Goal: Navigation & Orientation: Find specific page/section

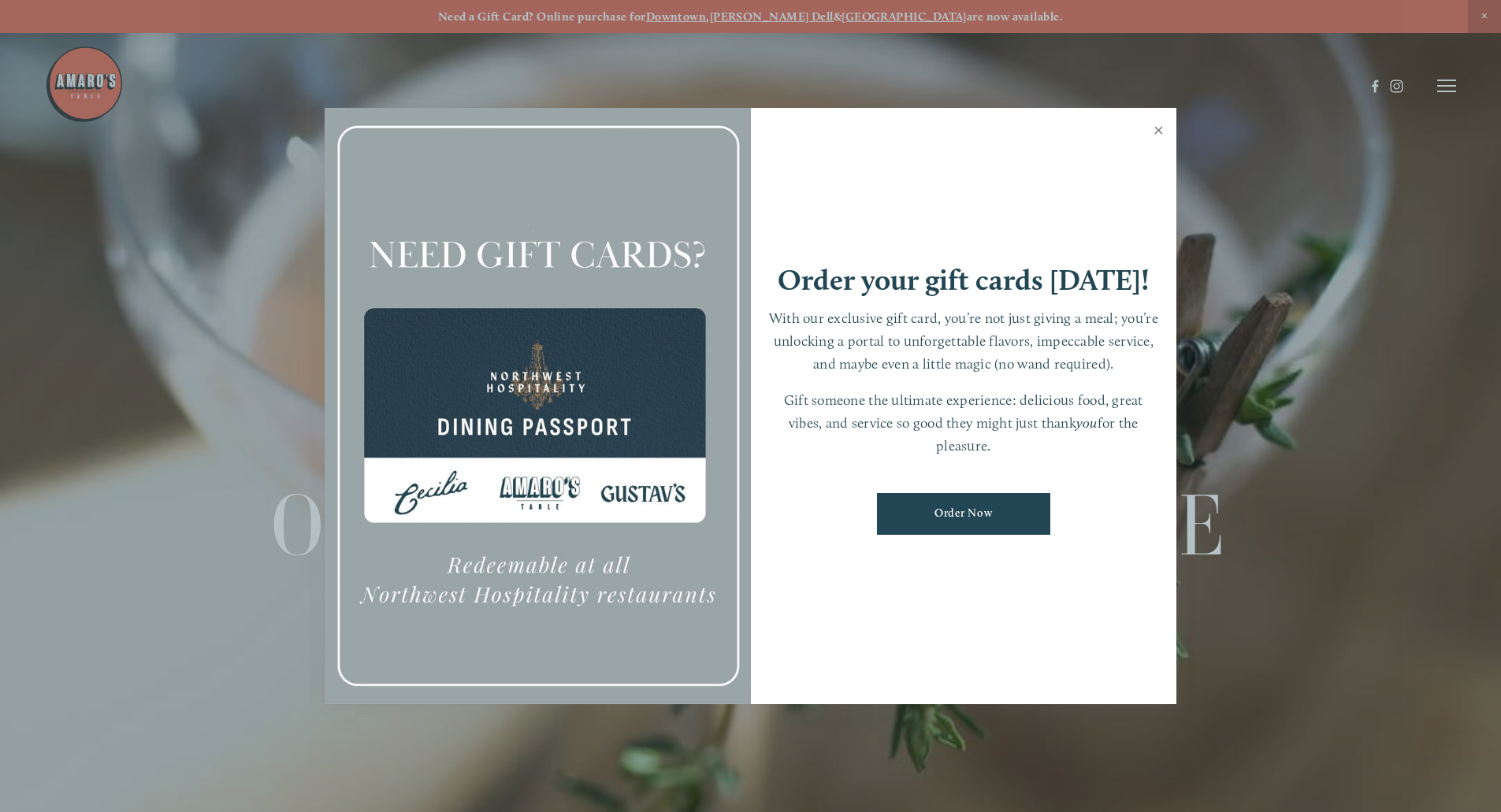
click at [1156, 129] on link "Close" at bounding box center [1158, 132] width 31 height 44
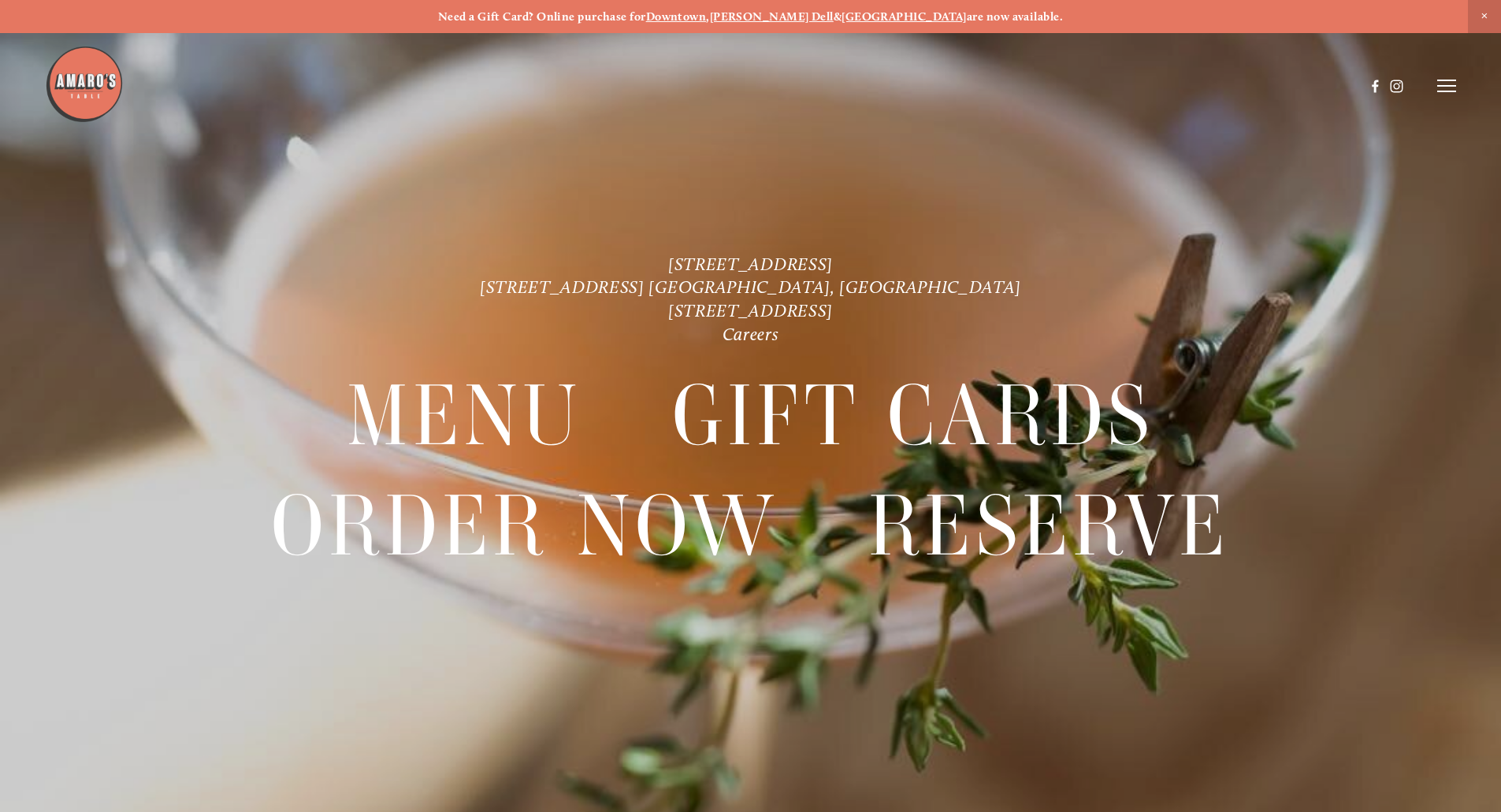
click at [875, 13] on strong "[GEOGRAPHIC_DATA]" at bounding box center [904, 16] width 125 height 14
click at [1433, 87] on header "Menu Order Now Visit Gallery 0" at bounding box center [750, 86] width 1411 height 172
click at [1446, 86] on line at bounding box center [1446, 86] width 19 height 0
click at [1108, 82] on span "Menu" at bounding box center [1115, 86] width 32 height 15
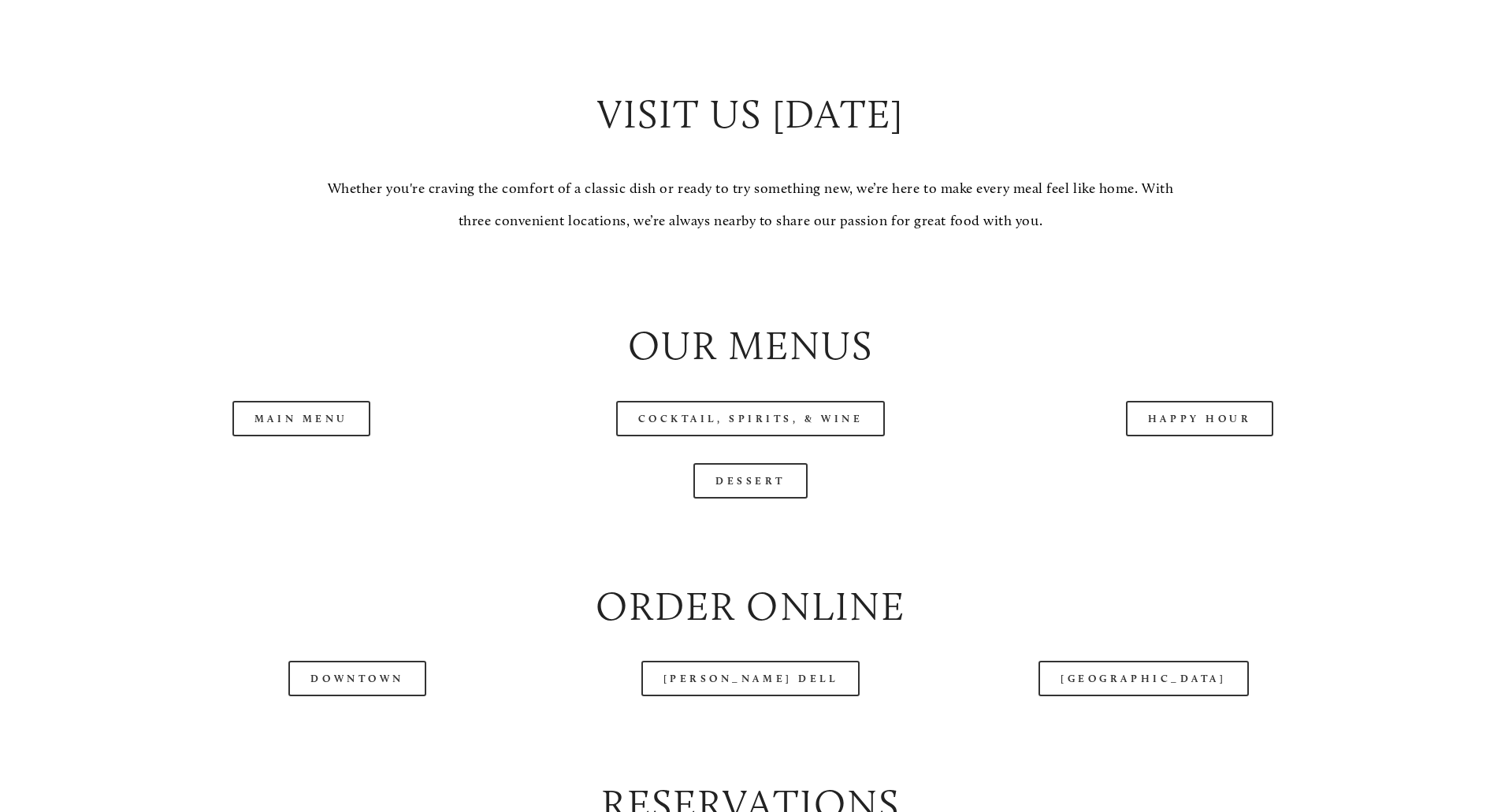
scroll to position [1576, 0]
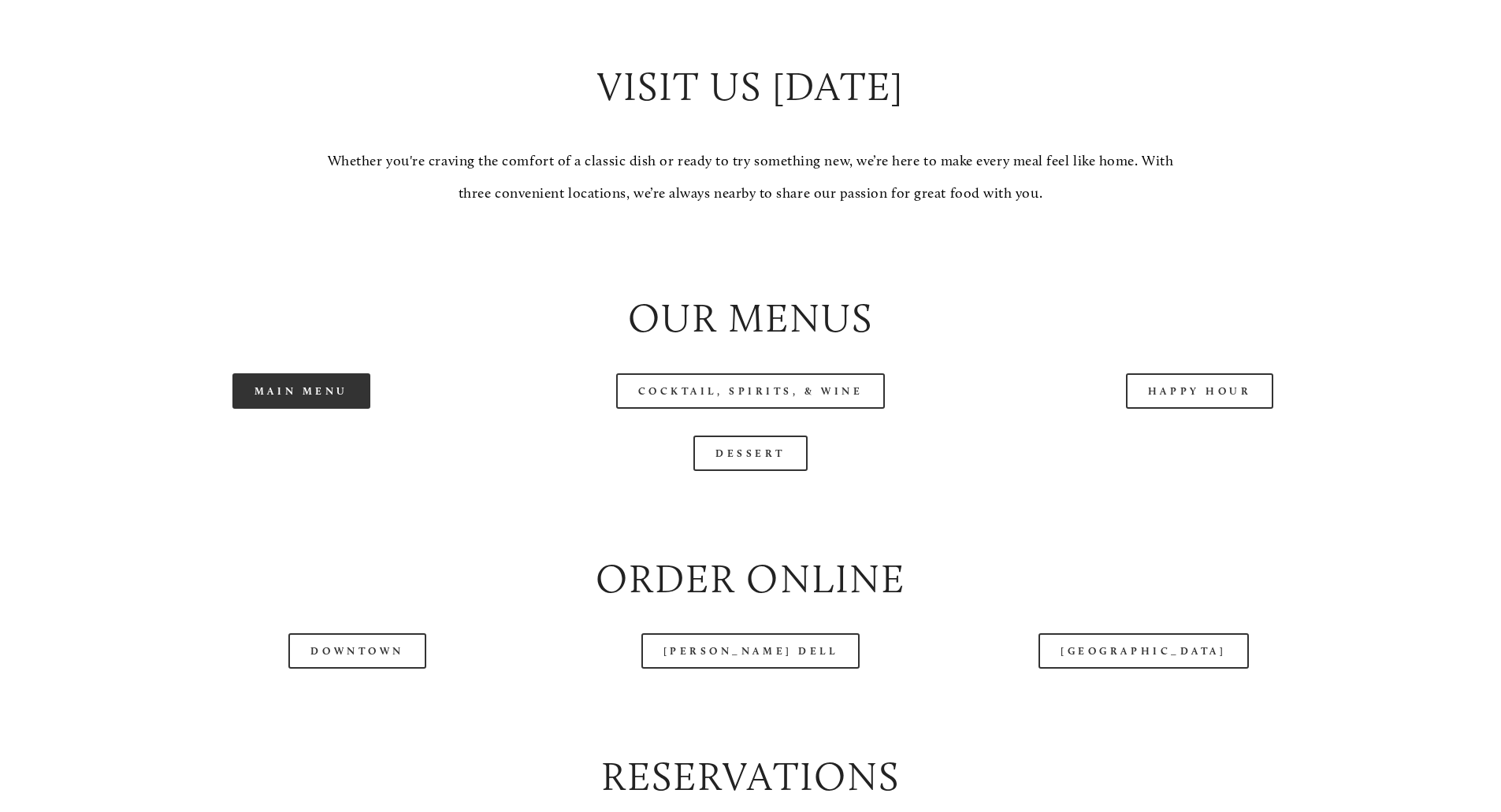
click at [292, 409] on link "Main Menu" at bounding box center [302, 391] width 138 height 36
click at [781, 471] on link "Dessert" at bounding box center [750, 453] width 114 height 36
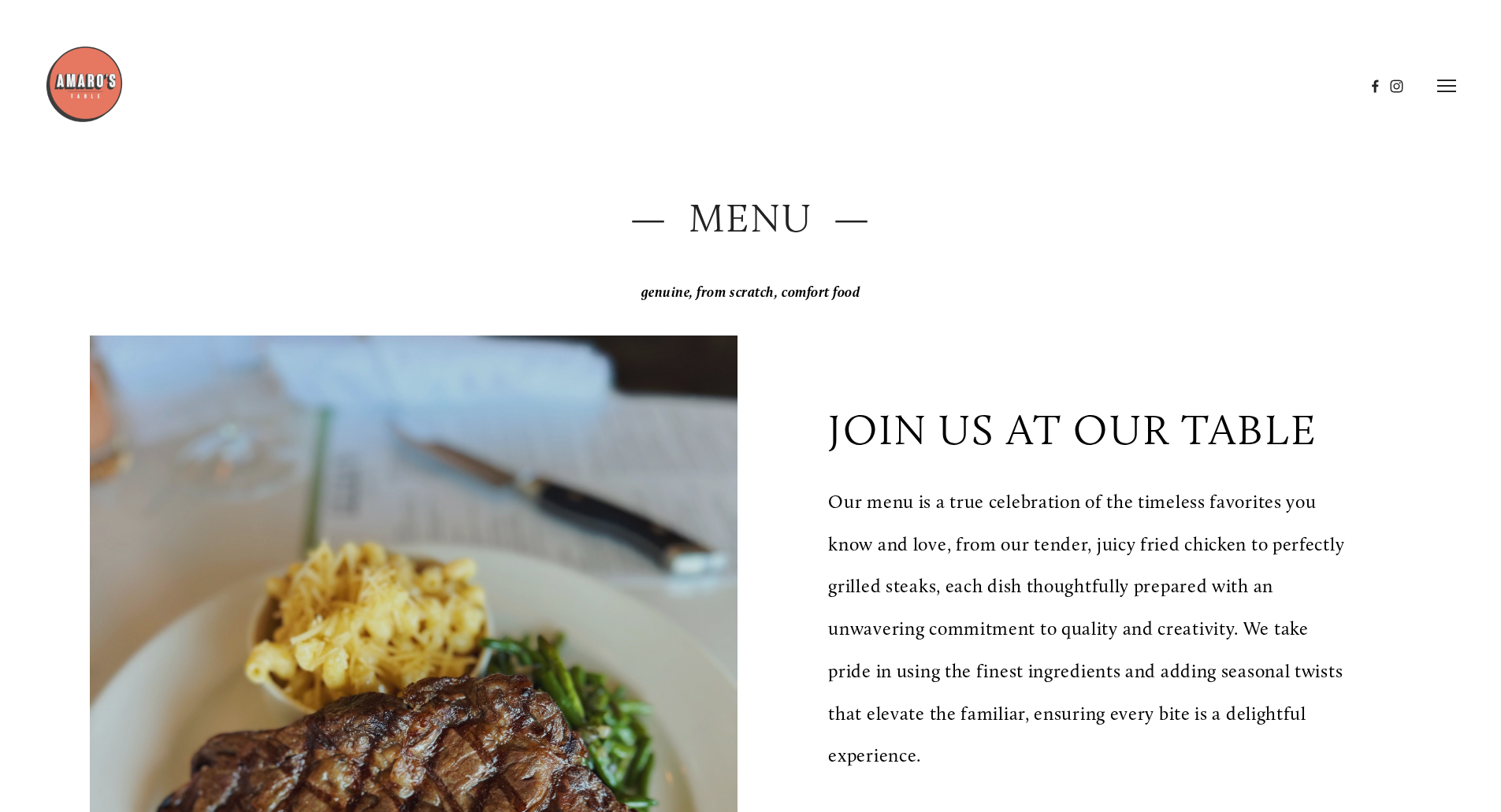
scroll to position [79, 0]
